Goal: Check status: Check status

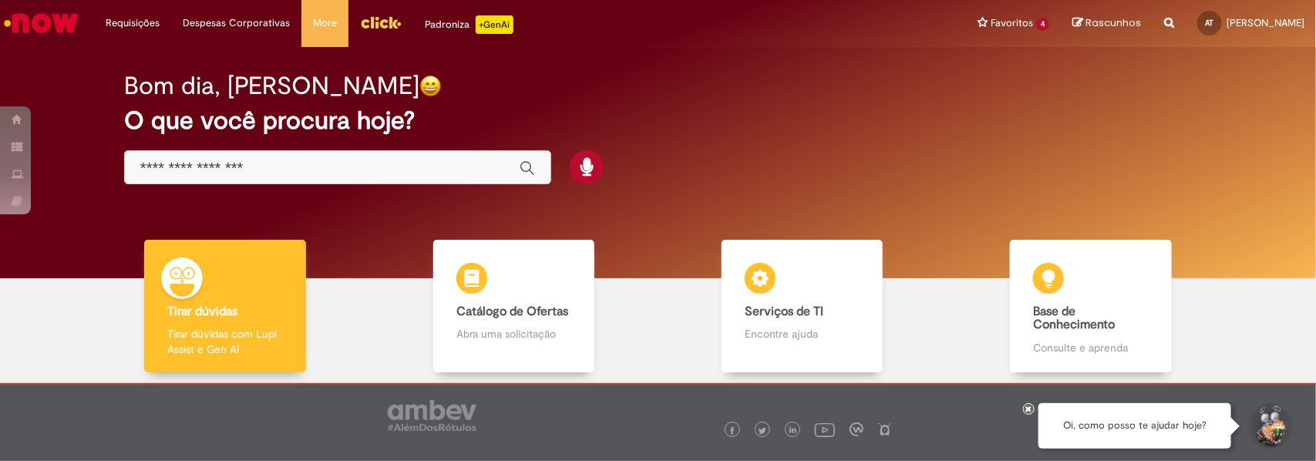
scroll to position [79, 0]
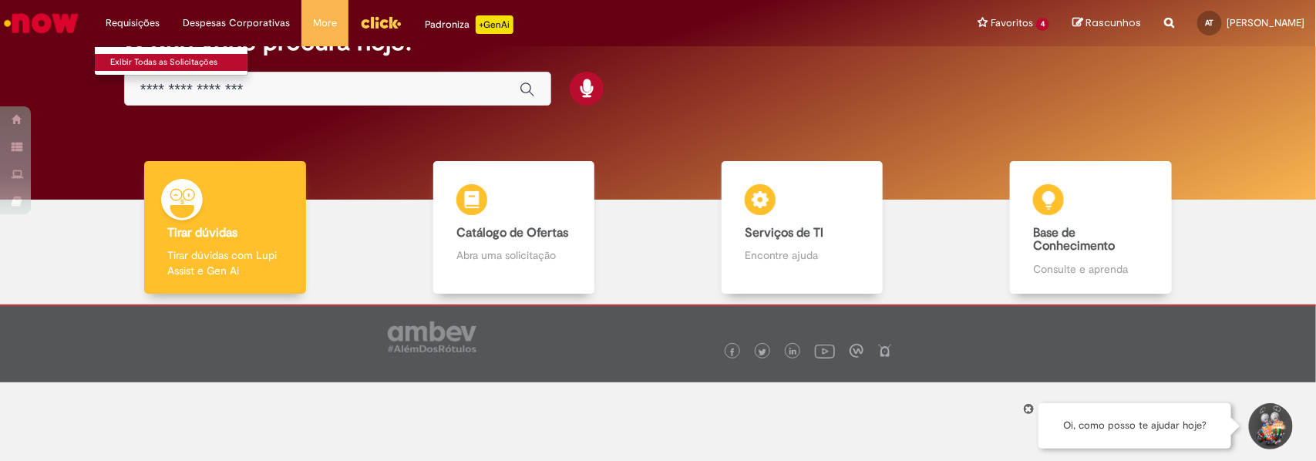
click at [149, 67] on link "Exibir Todas as Solicitações" at bounding box center [180, 62] width 170 height 17
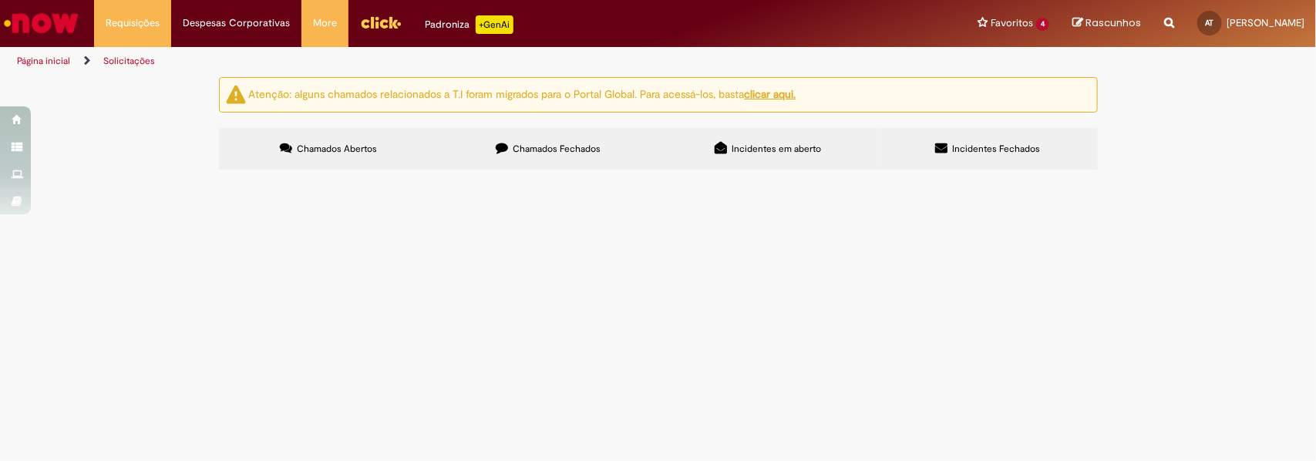
click at [170, 85] on div "Atenção: alguns chamados relacionados a T.I foram migrados para o Portal Global…" at bounding box center [658, 125] width 1316 height 97
click at [942, 167] on label "Incidentes Fechados" at bounding box center [988, 149] width 220 height 42
click at [784, 143] on span "Incidentes em aberto" at bounding box center [776, 149] width 89 height 12
click at [560, 159] on label "Chamados Fechados" at bounding box center [549, 149] width 220 height 42
click at [48, 31] on img "Ir para a Homepage" at bounding box center [41, 23] width 79 height 31
